Goal: Task Accomplishment & Management: Complete application form

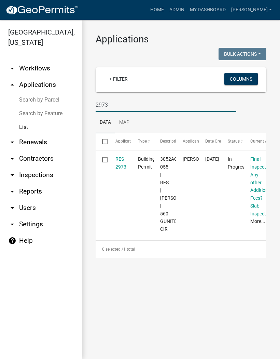
type input "2973"
click at [122, 165] on link "RES-2973" at bounding box center [121, 162] width 11 height 13
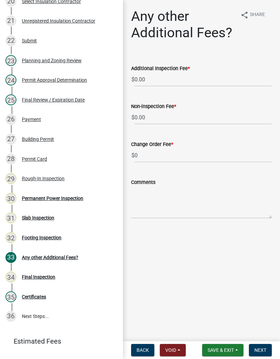
scroll to position [502, 0]
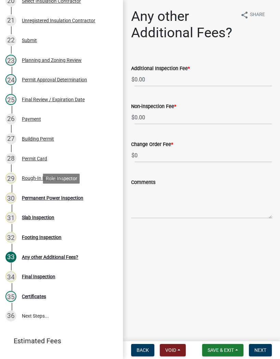
click at [71, 198] on div "Permanent Power Inspection" at bounding box center [53, 198] width 62 height 5
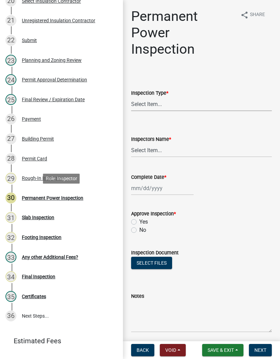
click at [156, 107] on select "Select Item... Permanent Power" at bounding box center [201, 104] width 141 height 14
select select "5c85f858-e2c6-4c2c-a92e-43b107da9ba1"
click at [148, 147] on select "Select Item... [PERSON_NAME] ([PERSON_NAME]) [PERSON_NAME] ([PERSON_NAME]) Engi…" at bounding box center [201, 150] width 141 height 14
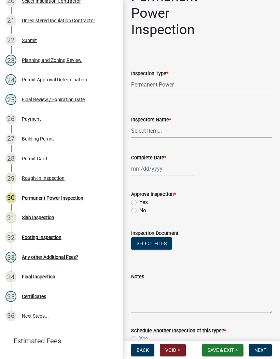
scroll to position [17, 0]
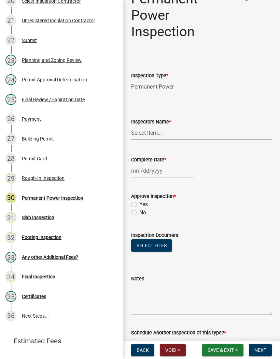
click at [168, 132] on select "Select Item... [PERSON_NAME] ([PERSON_NAME]) [PERSON_NAME] ([PERSON_NAME]) Engi…" at bounding box center [201, 133] width 141 height 14
select select "8dfc8809-68b2-4bc3-a0d1-6f7e000e7487"
click at [161, 169] on div at bounding box center [162, 171] width 63 height 14
select select "9"
select select "2025"
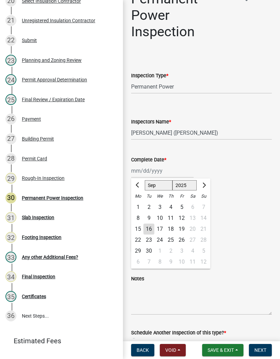
click at [149, 230] on div "16" at bounding box center [149, 229] width 11 height 11
type input "[DATE]"
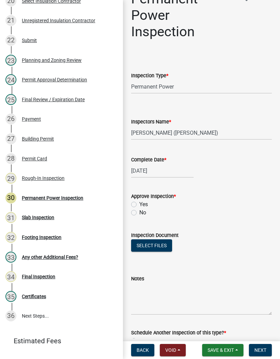
click at [140, 207] on label "Yes" at bounding box center [143, 204] width 9 height 8
click at [140, 205] on input "Yes" at bounding box center [141, 202] width 4 height 4
radio input "true"
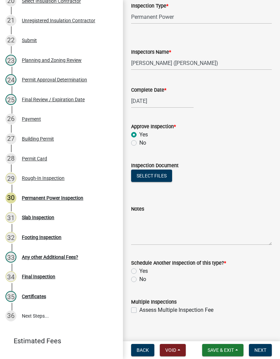
scroll to position [88, 0]
click at [139, 279] on label "No" at bounding box center [142, 279] width 7 height 8
click at [139, 279] on input "No" at bounding box center [141, 277] width 4 height 4
radio input "true"
click at [263, 350] on span "Next" at bounding box center [261, 349] width 12 height 5
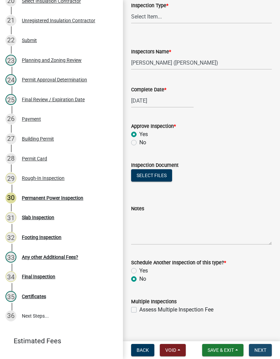
scroll to position [0, 0]
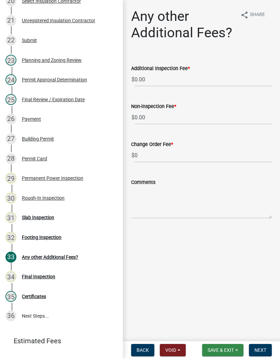
click at [224, 349] on span "Save & Exit" at bounding box center [221, 349] width 26 height 5
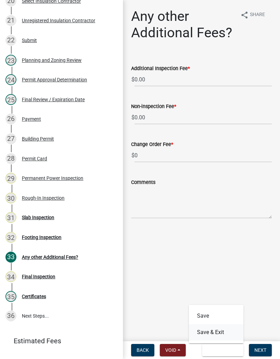
click at [225, 332] on button "Save & Exit" at bounding box center [216, 332] width 55 height 16
